Goal: Answer question/provide support

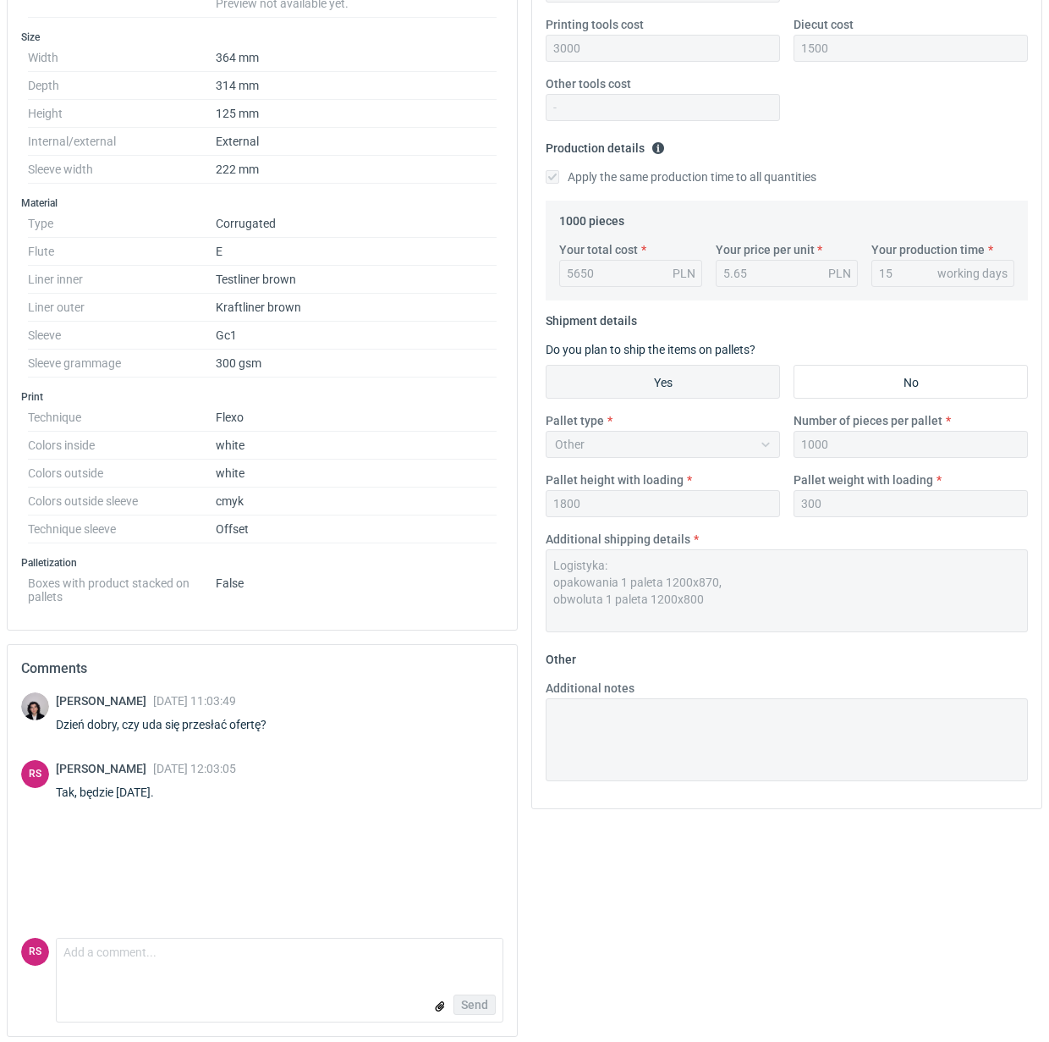
scroll to position [399, 0]
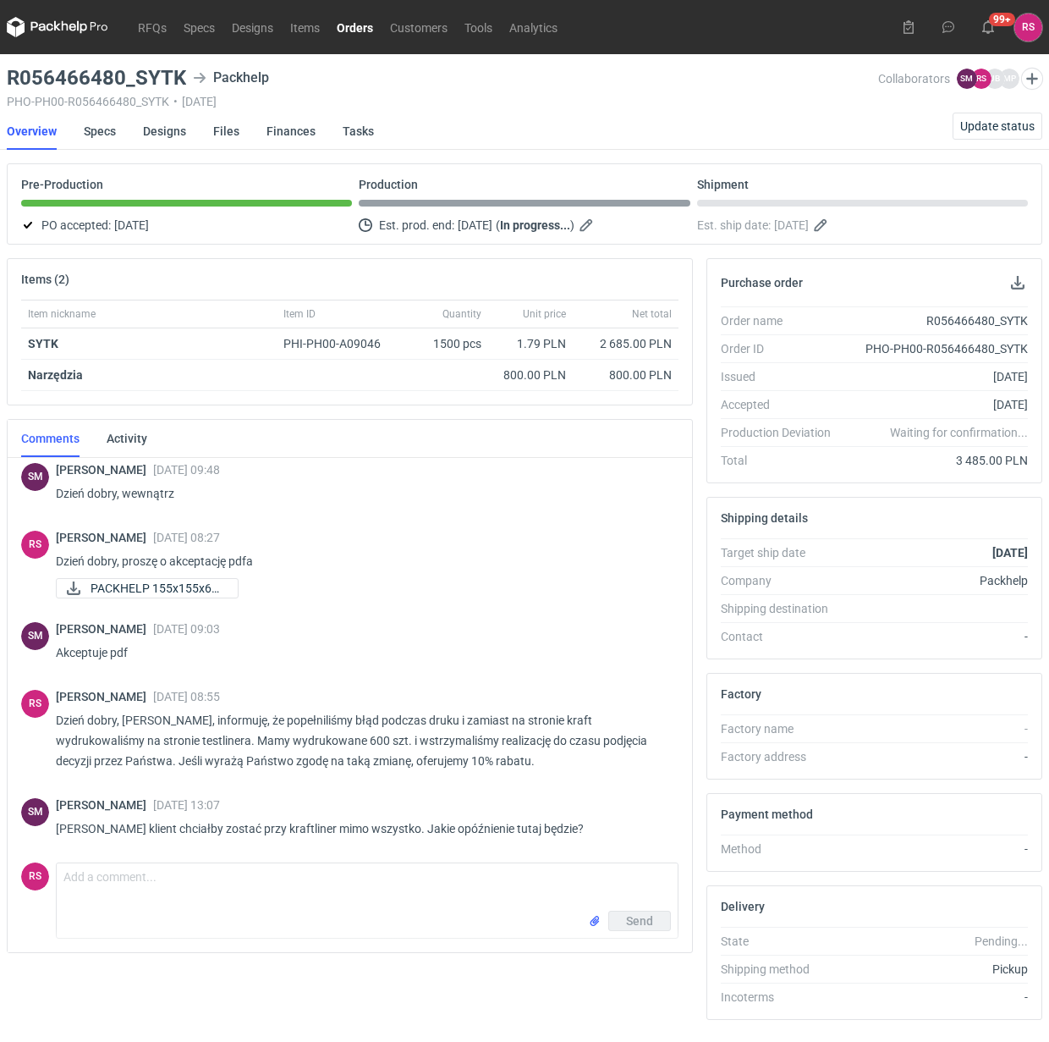
scroll to position [141, 0]
click at [256, 886] on textarea "Comment message" at bounding box center [367, 886] width 621 height 47
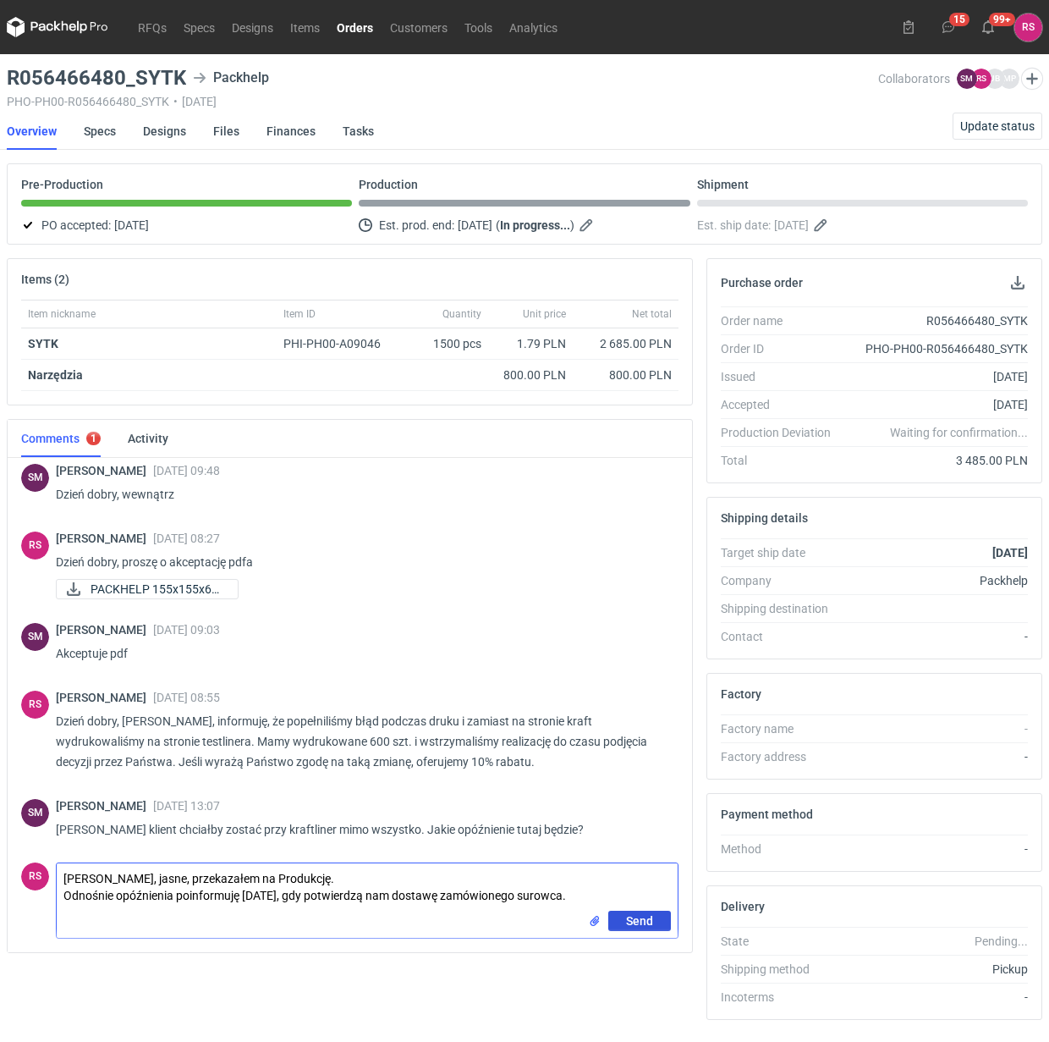
type textarea "[PERSON_NAME], jasne, przekazałem na Produkcję. Odnośnie opóźnienia poinformuję…"
click at [640, 920] on span "Send" at bounding box center [639, 921] width 27 height 12
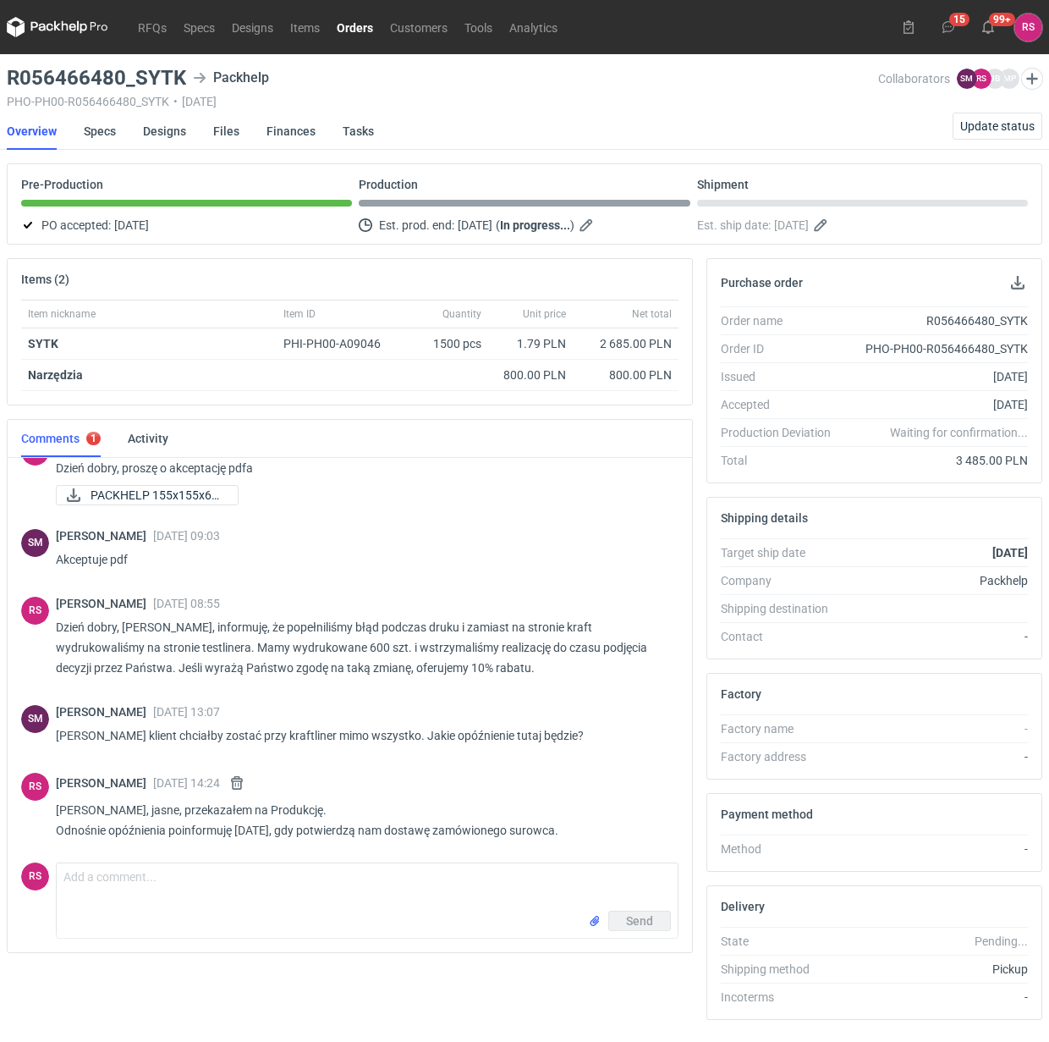
scroll to position [237, 0]
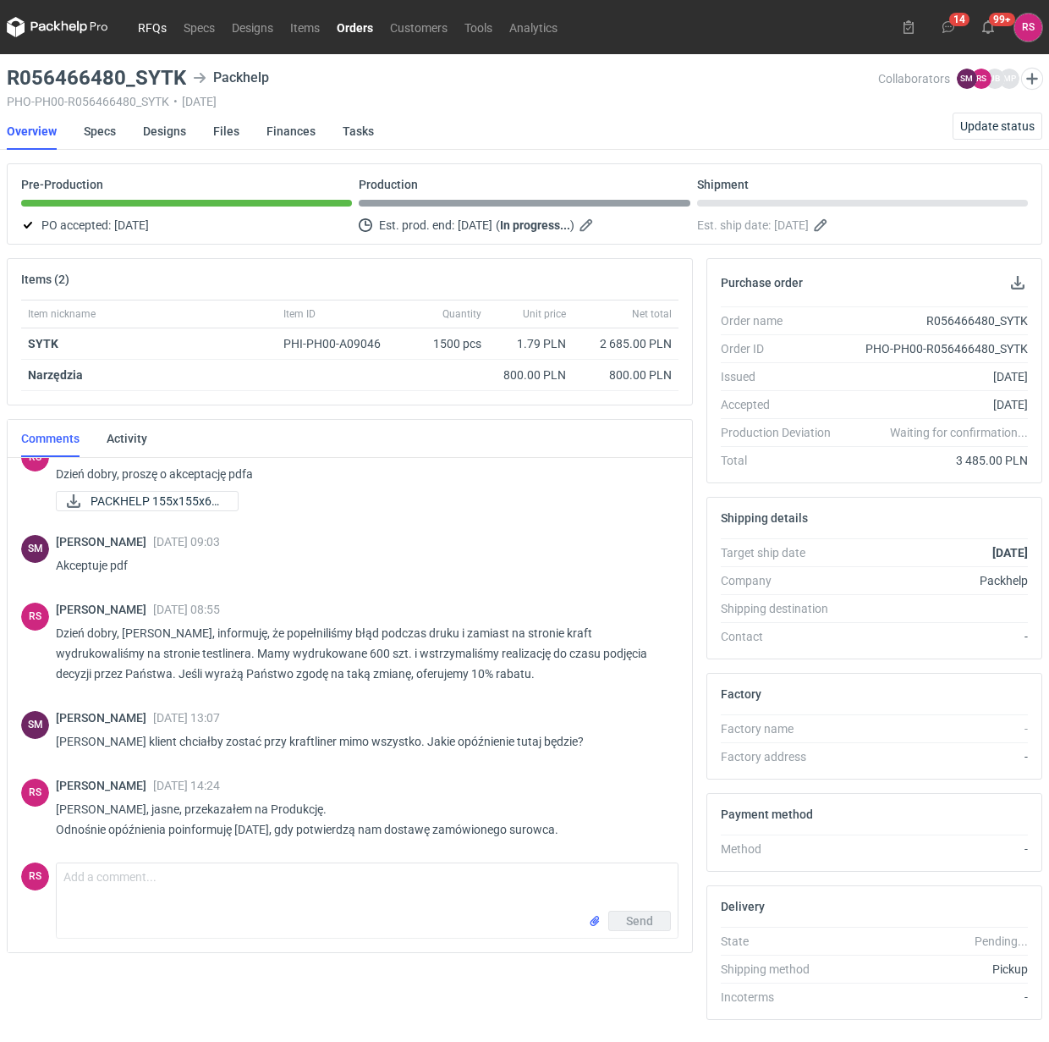
click at [150, 30] on link "RFQs" at bounding box center [152, 27] width 46 height 20
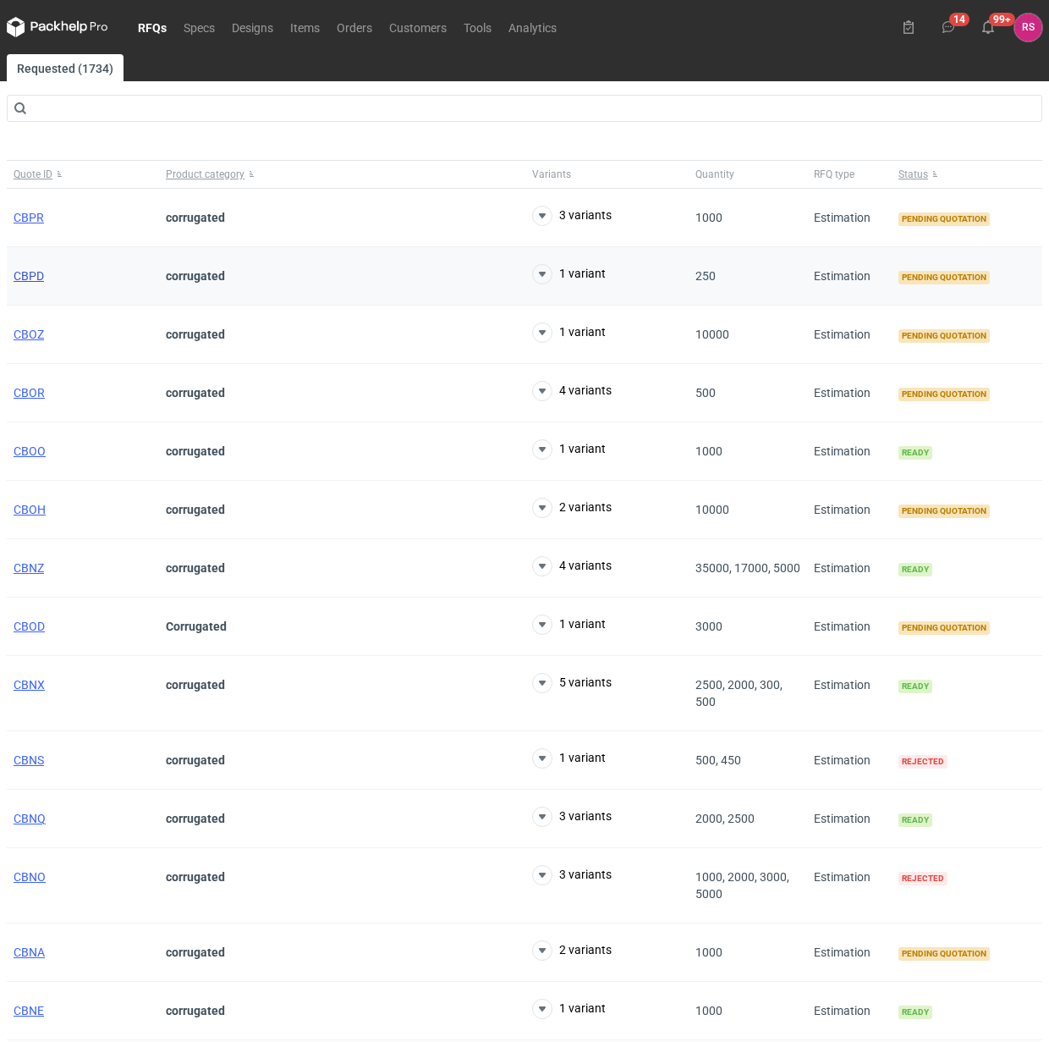
click at [28, 273] on span "CBPD" at bounding box center [29, 276] width 30 height 14
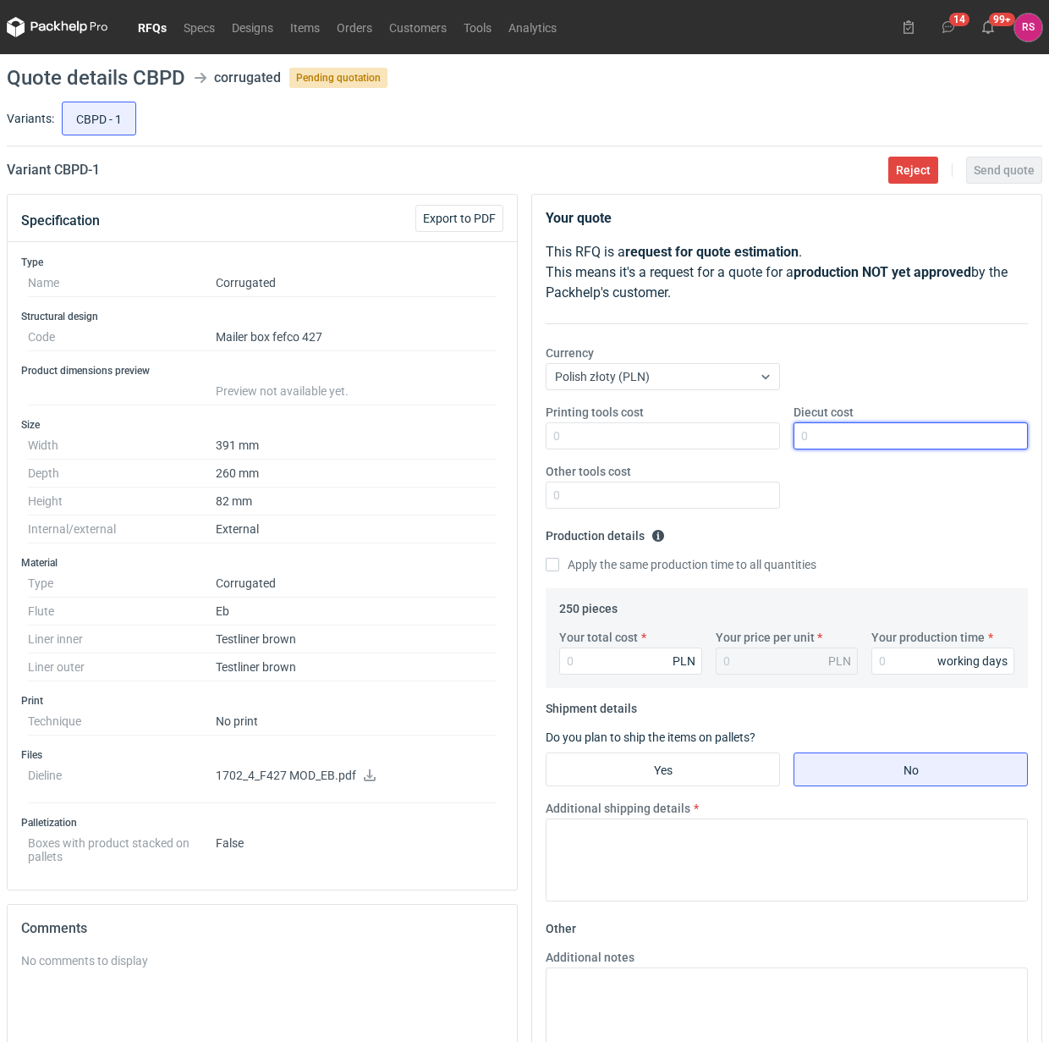
click at [877, 438] on input "Diecut cost" at bounding box center [911, 435] width 234 height 27
type input "600"
click at [546, 558] on input "Apply the same production time to all quantities" at bounding box center [553, 565] width 14 height 14
checkbox input "true"
type input "710"
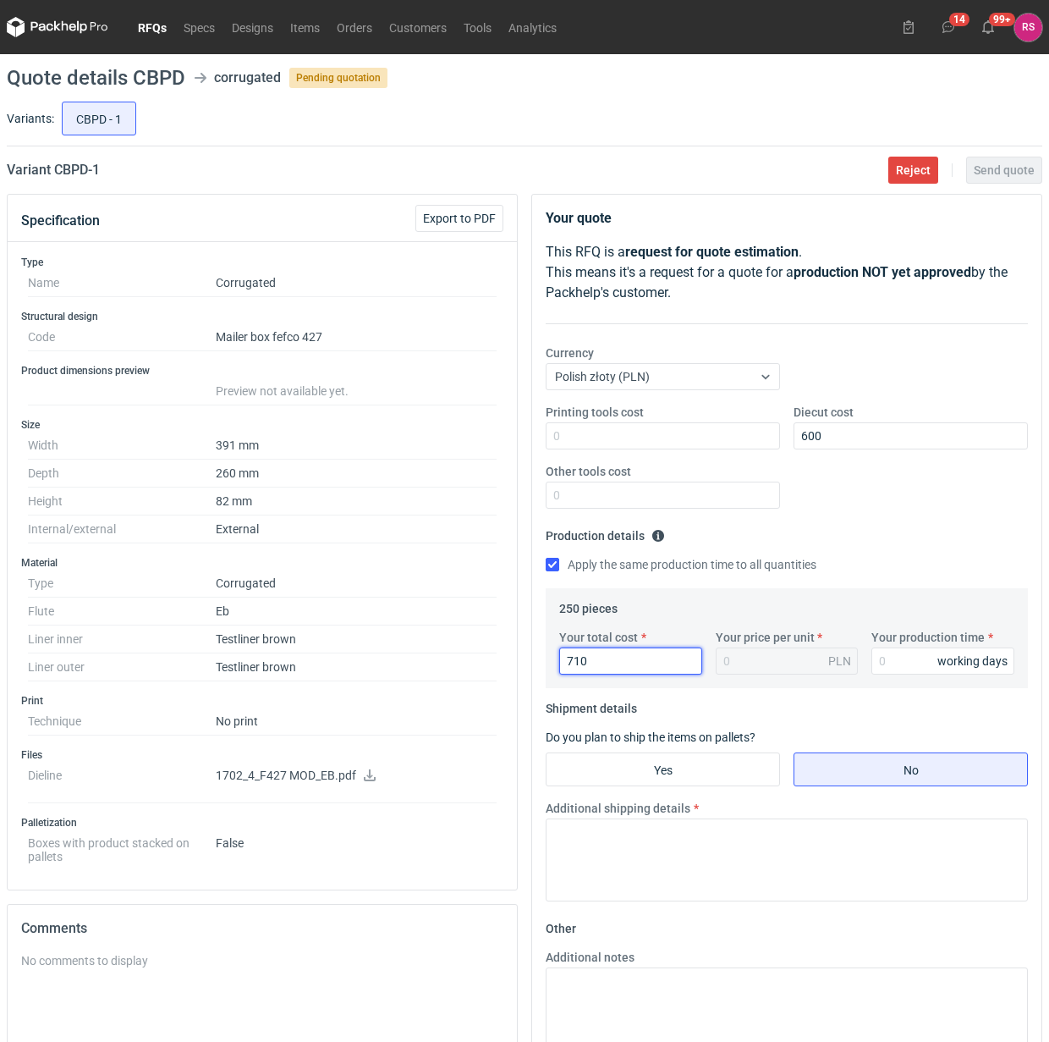
type input "2.84"
type input "710"
click at [912, 662] on input "Your production time" at bounding box center [942, 660] width 143 height 27
click at [907, 662] on input "12" at bounding box center [942, 660] width 143 height 27
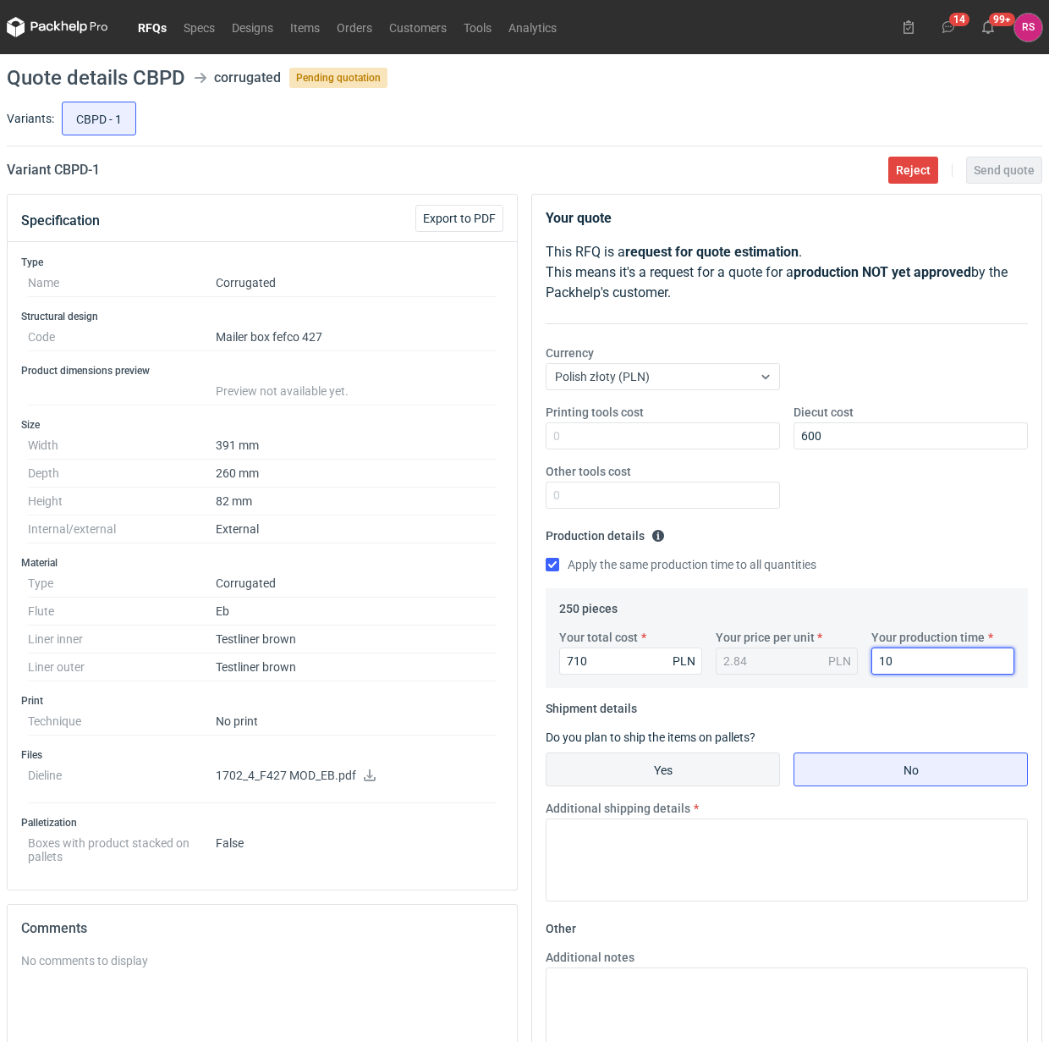
type input "10"
click at [670, 770] on input "Yes" at bounding box center [663, 769] width 233 height 32
radio input "true"
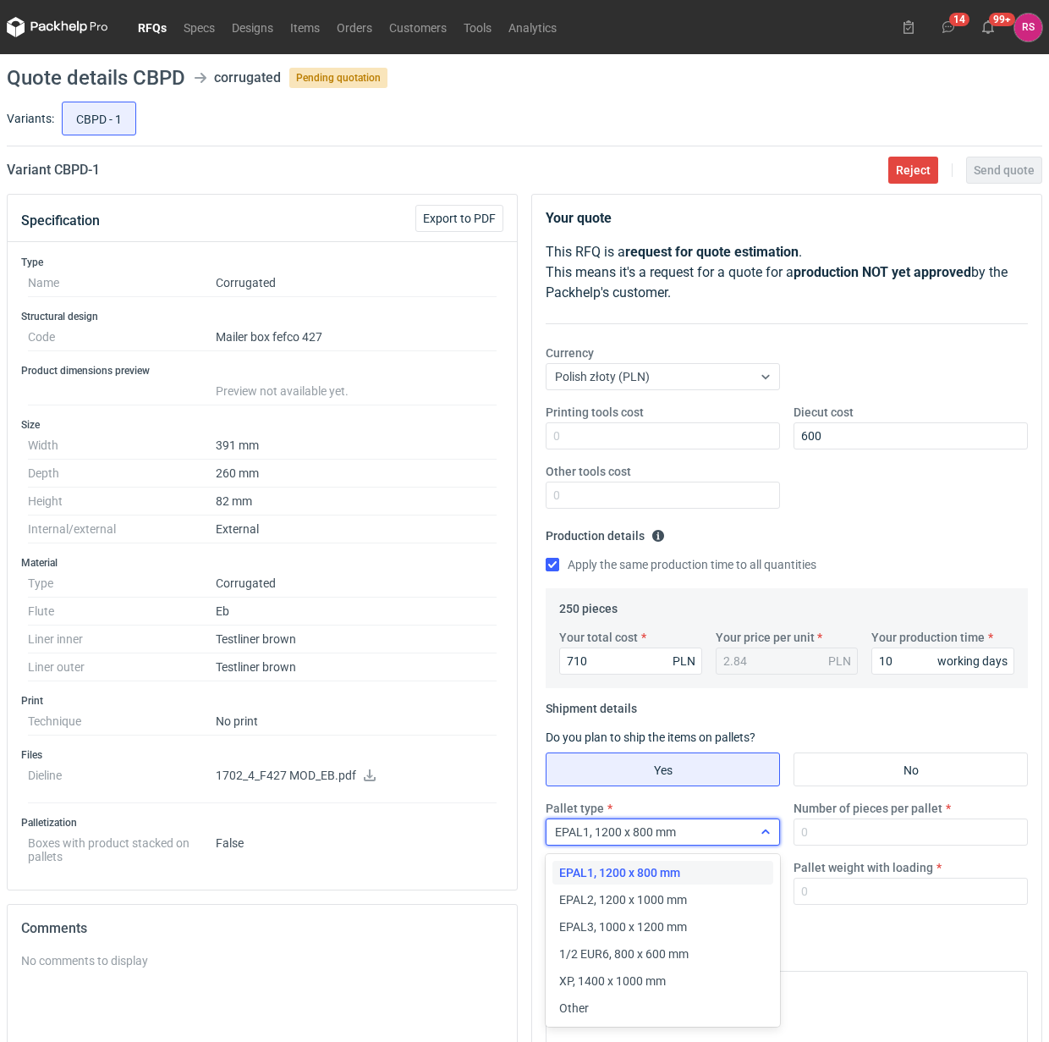
click at [759, 835] on icon at bounding box center [766, 832] width 14 height 14
click at [630, 1003] on div "Other" at bounding box center [662, 1007] width 207 height 17
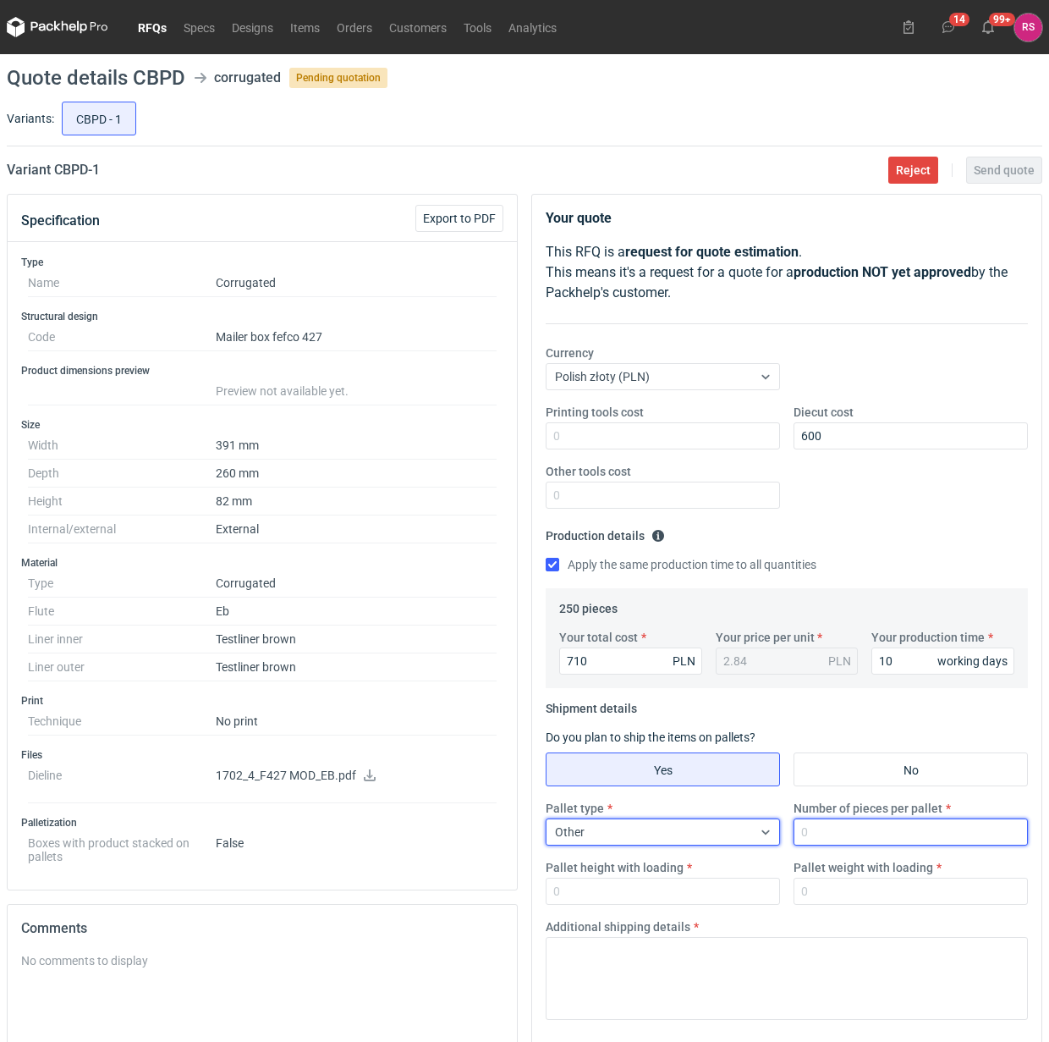
click at [866, 835] on input "Number of pieces per pallet" at bounding box center [911, 831] width 234 height 27
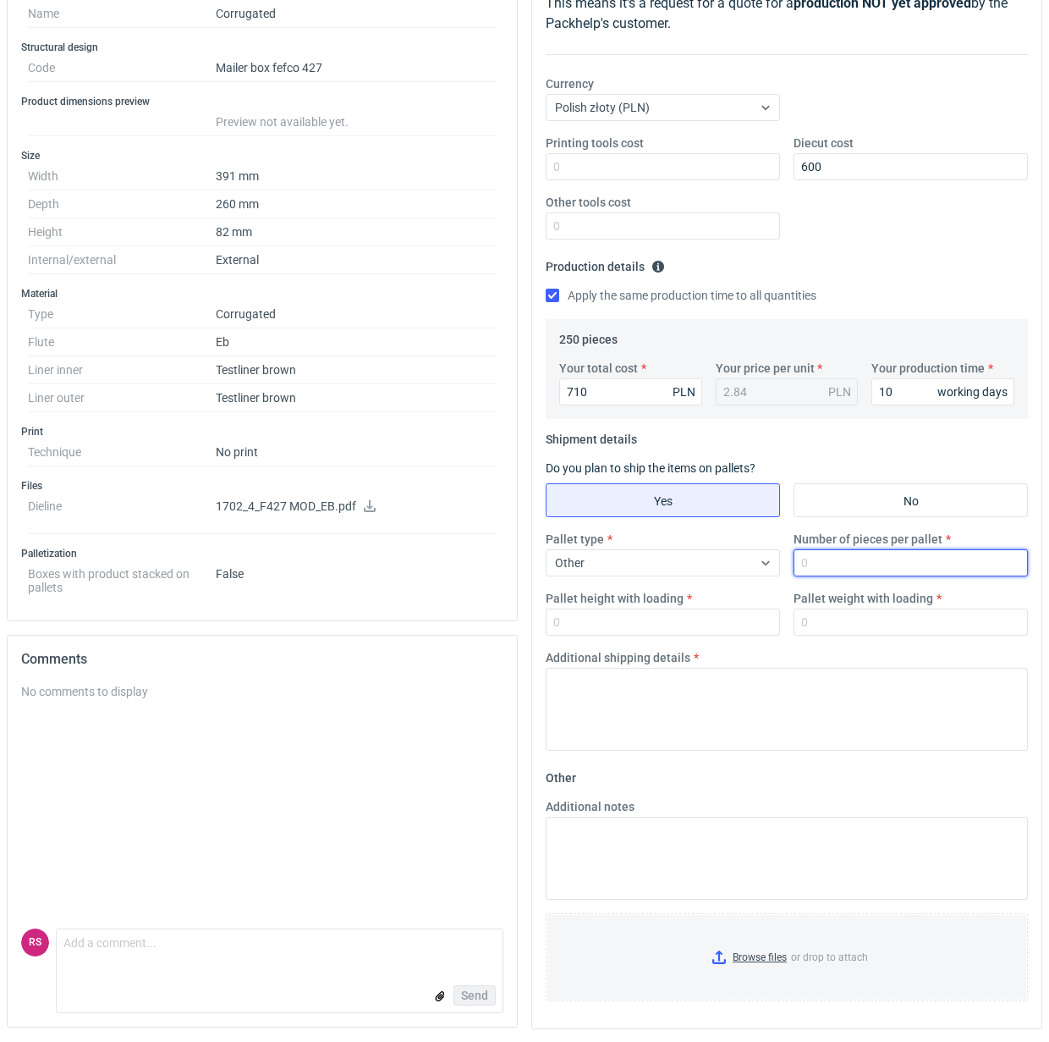
scroll to position [272, 0]
click at [877, 557] on input "Number of pieces per pallet" at bounding box center [911, 561] width 234 height 27
type input "250"
type input "1800"
type input "200"
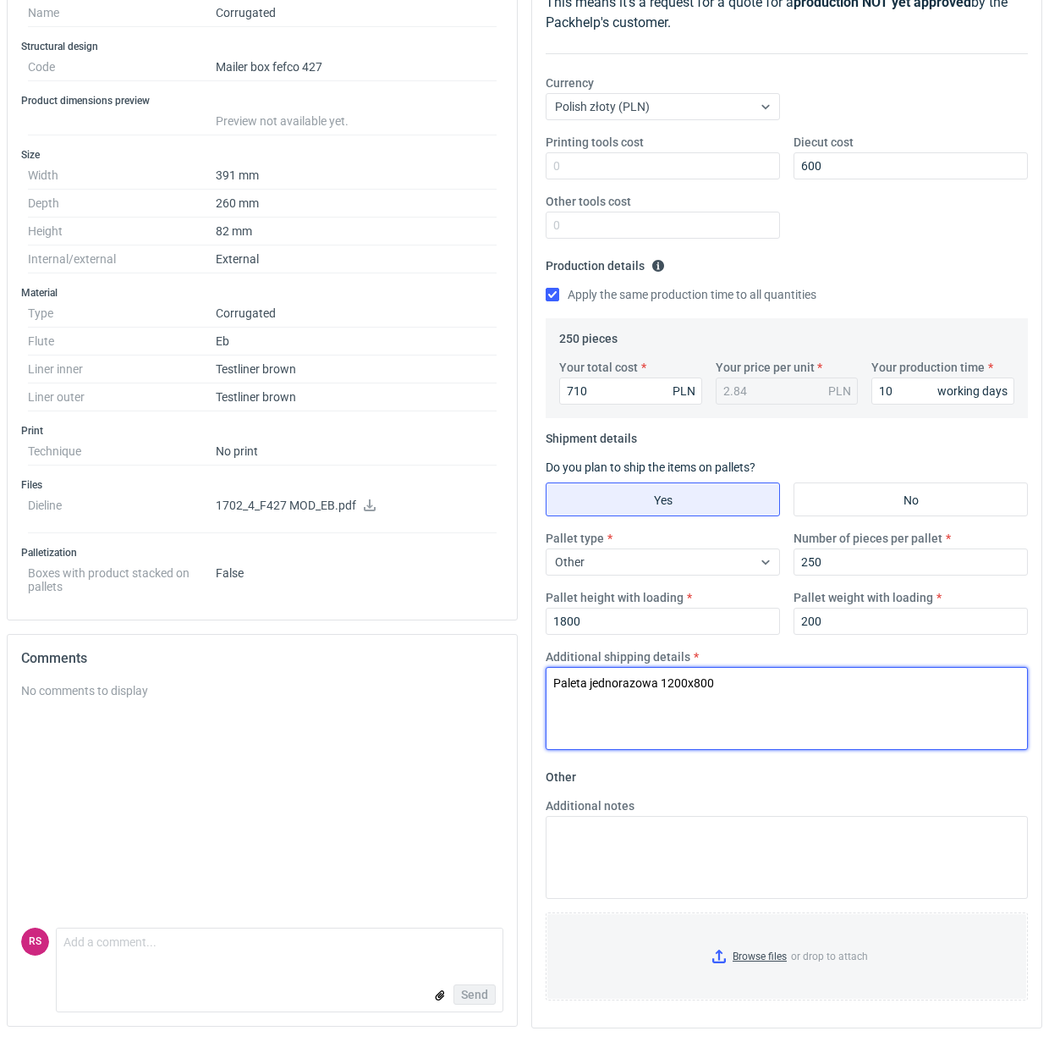
type textarea "Paleta jednorazowa 1200x800"
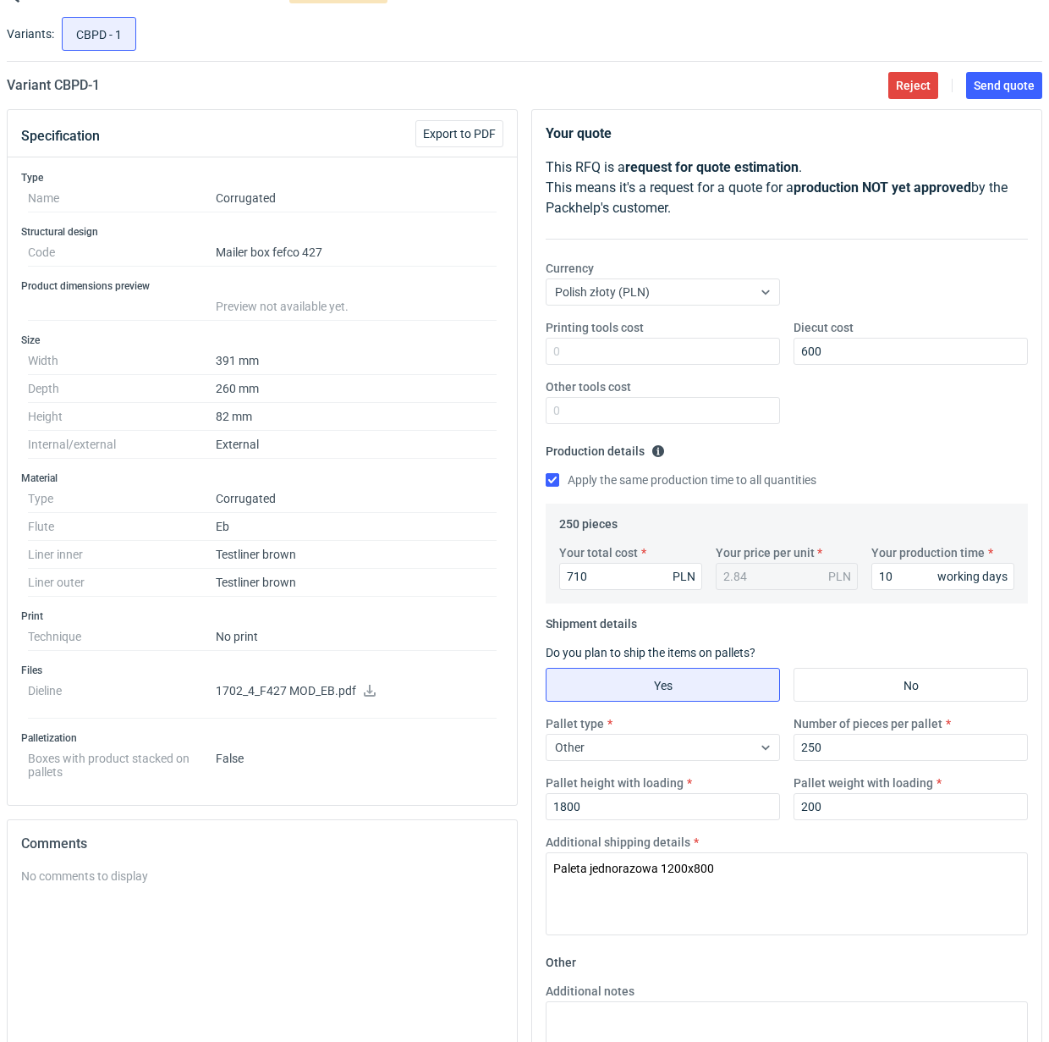
scroll to position [61, 0]
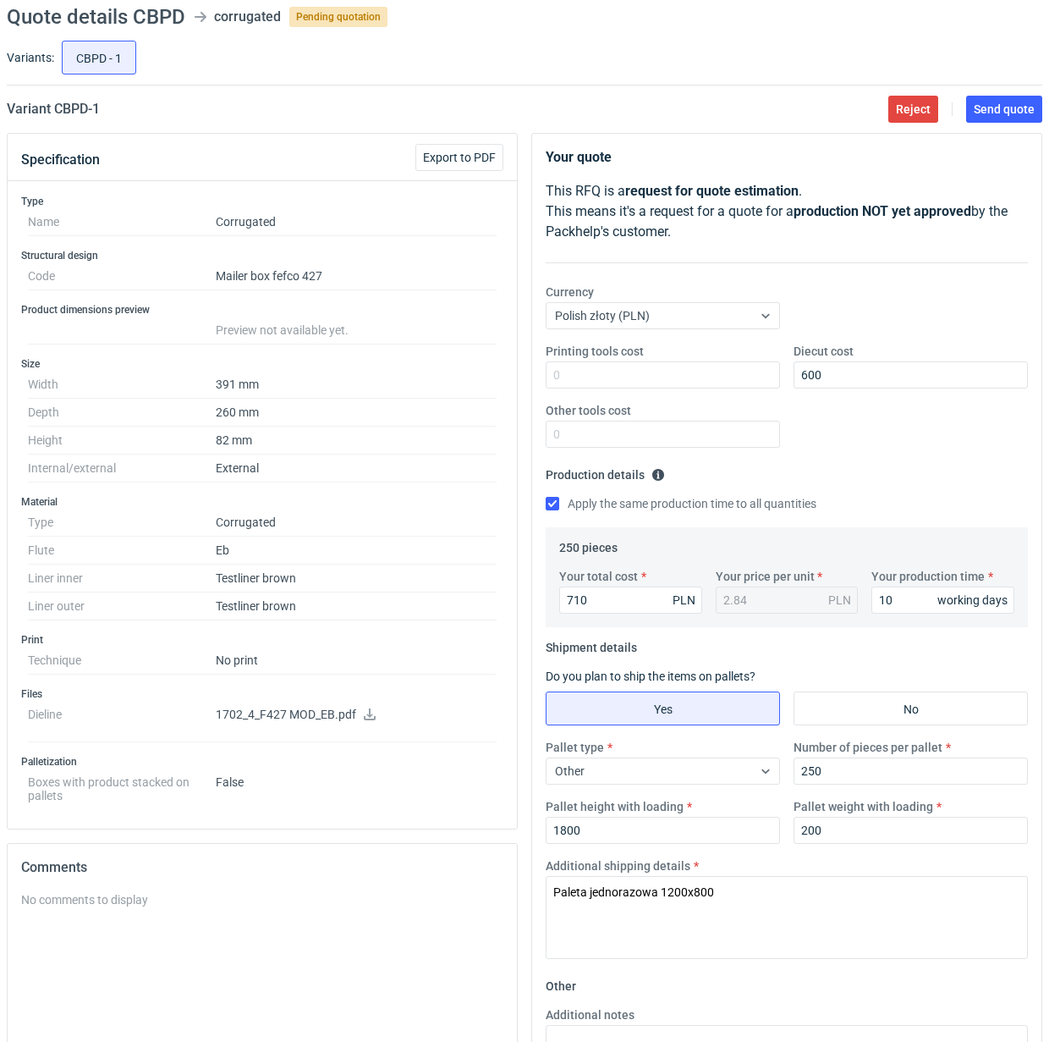
click at [361, 63] on div "CBPD - 1" at bounding box center [550, 57] width 984 height 41
click at [1001, 111] on span "Send quote" at bounding box center [1004, 109] width 61 height 12
